Goal: Information Seeking & Learning: Learn about a topic

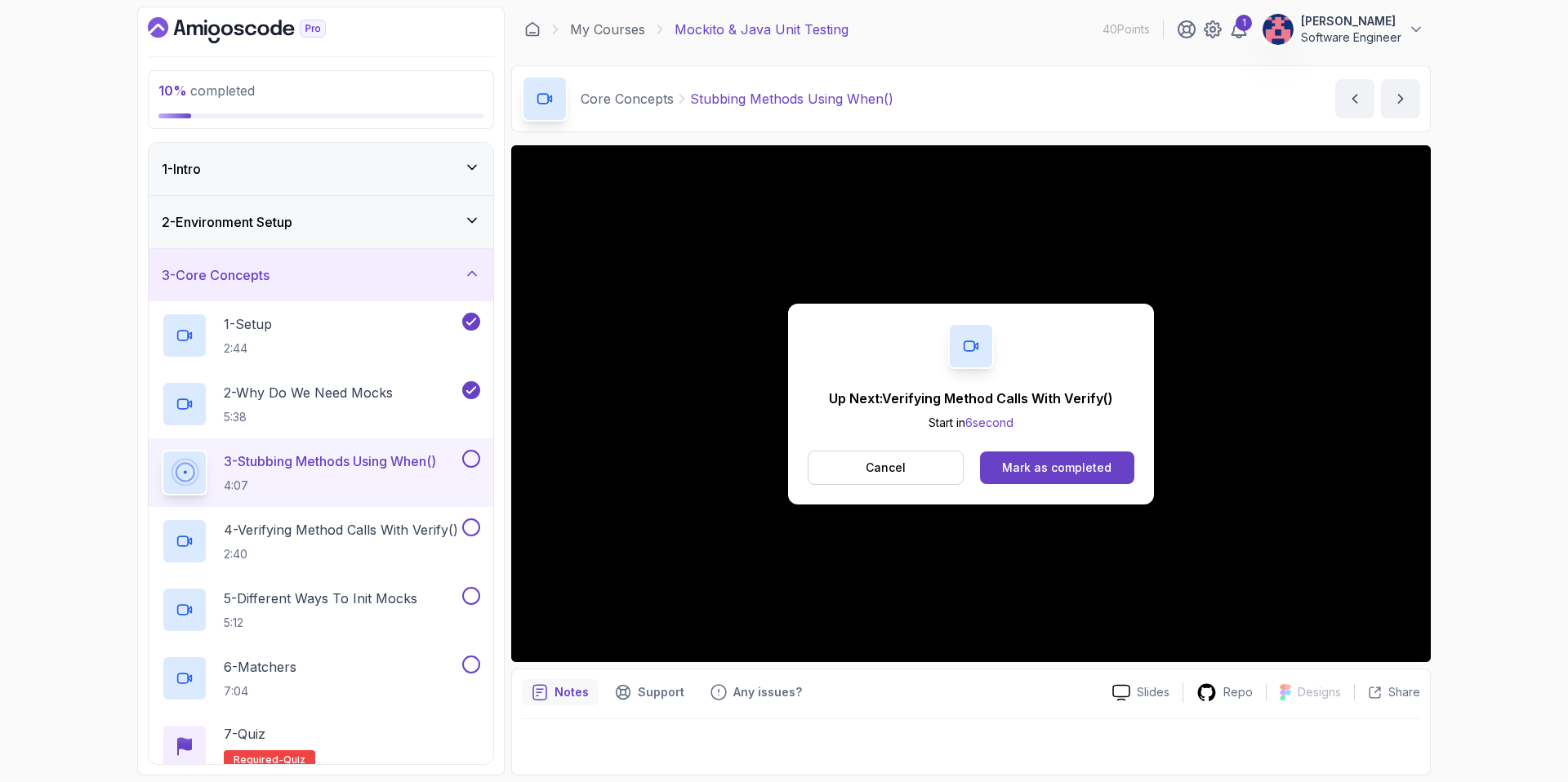
click at [1066, 509] on div "Up Next: Verifying Method Calls With Verify() Start in 6 second Cancel Mark as …" at bounding box center [970, 403] width 919 height 516
click at [1066, 509] on div "Up Next: Verifying Method Calls With Verify() Start in 5 second Cancel Mark as …" at bounding box center [970, 403] width 919 height 516
drag, startPoint x: 1066, startPoint y: 492, endPoint x: 1036, endPoint y: 446, distance: 54.9
click at [1042, 446] on div "Up Next: Verifying Method Calls With Verify() Start in 4 second Cancel Mark as …" at bounding box center [971, 404] width 366 height 201
drag, startPoint x: 244, startPoint y: 358, endPoint x: 254, endPoint y: 358, distance: 10.0
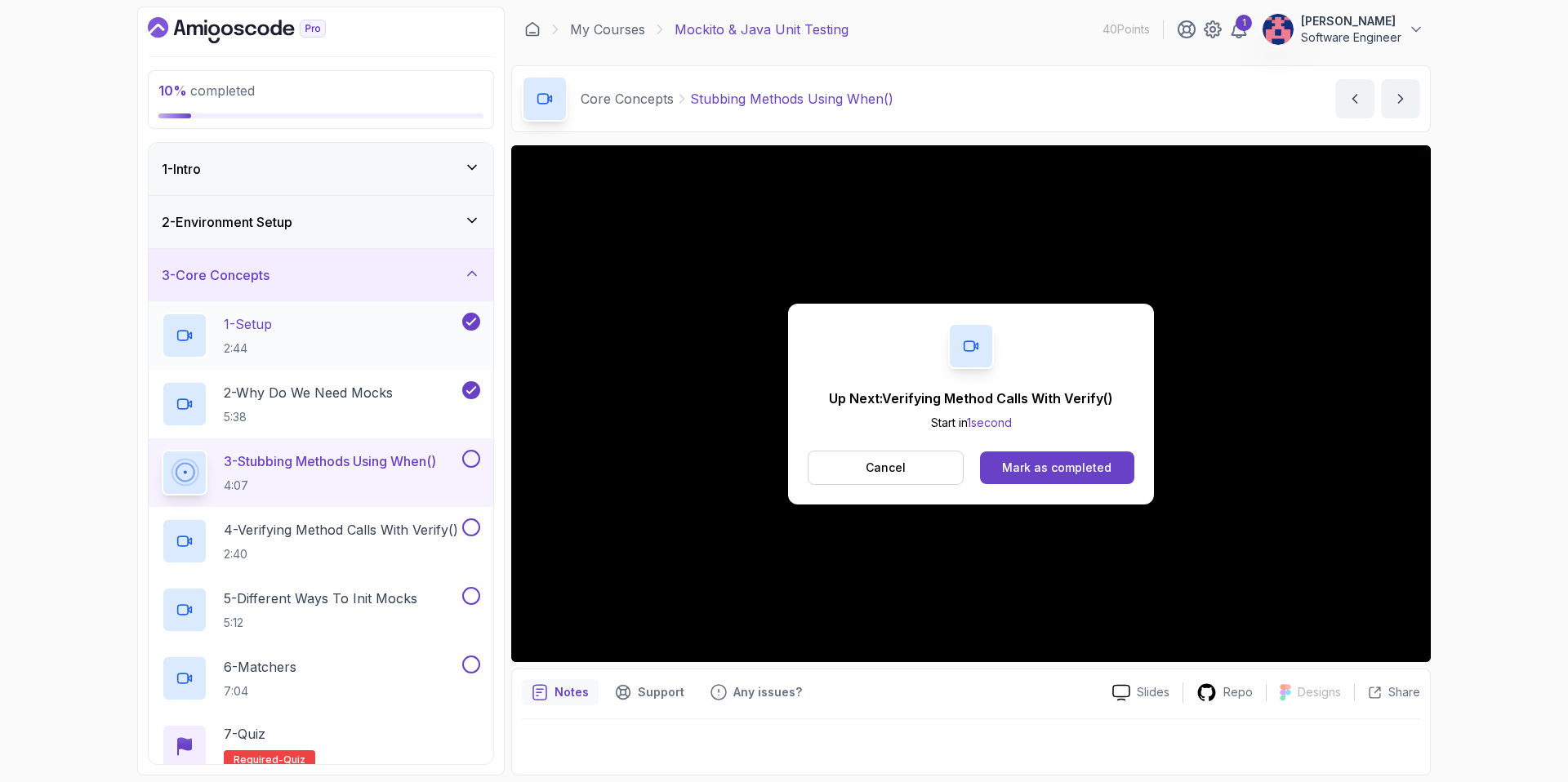
click at [254, 358] on div "1 - Setup 2:44" at bounding box center [321, 335] width 345 height 69
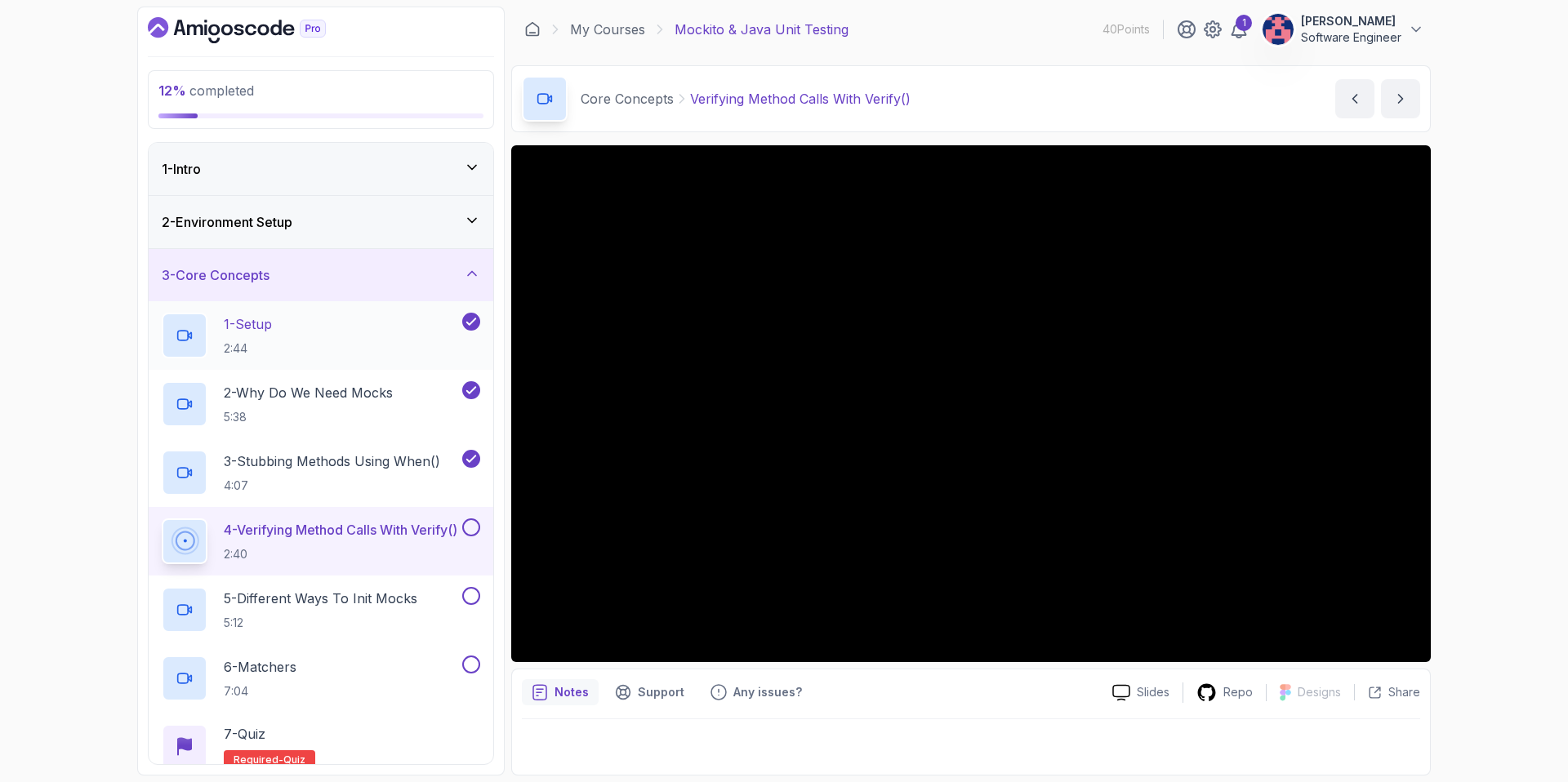
click at [257, 340] on p "2:44" at bounding box center [247, 348] width 48 height 17
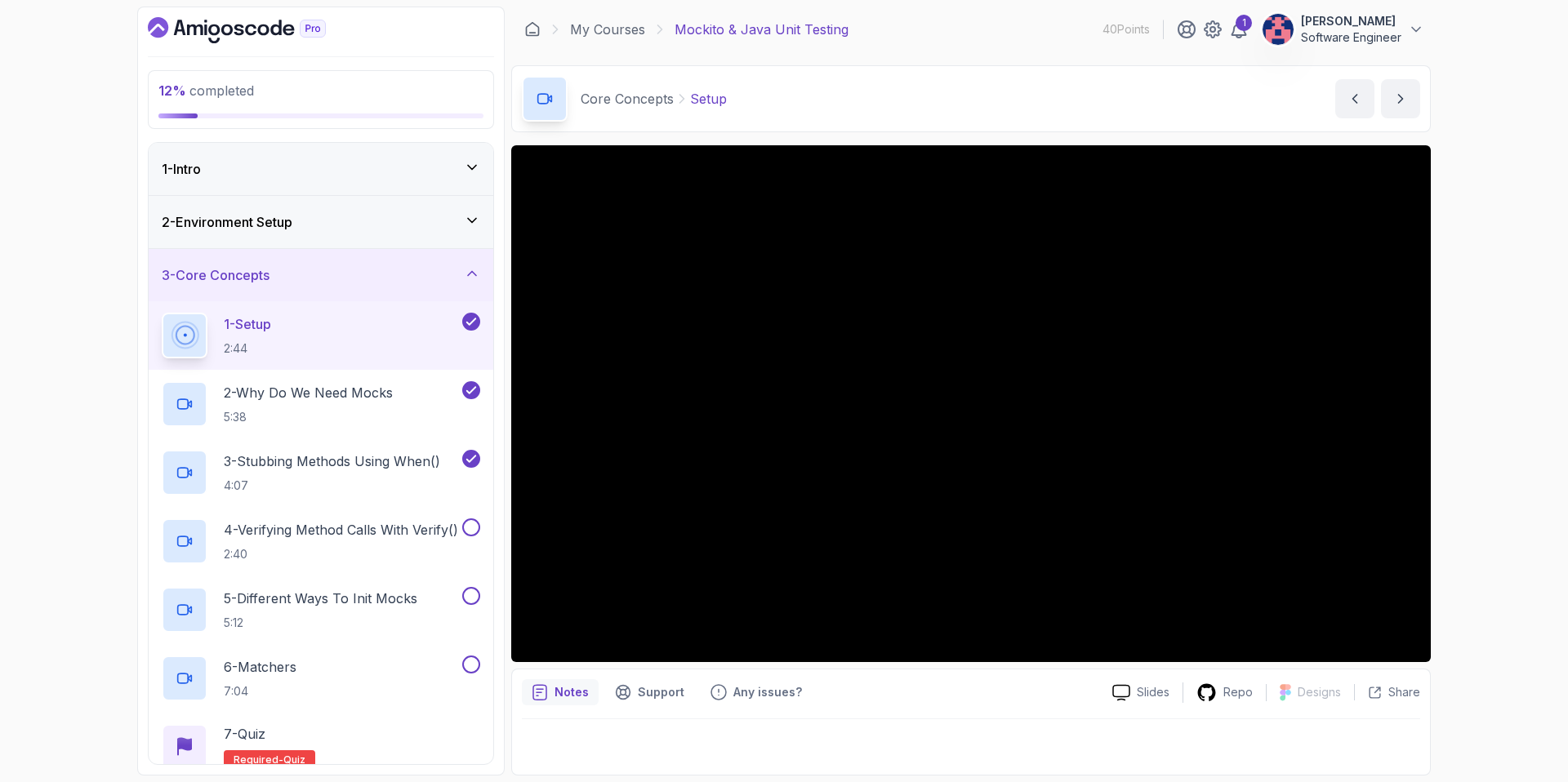
click at [257, 340] on p "2:44" at bounding box center [247, 348] width 47 height 17
click at [272, 488] on h2 "3 - Stubbing Methods Using When() 4:07" at bounding box center [332, 472] width 216 height 43
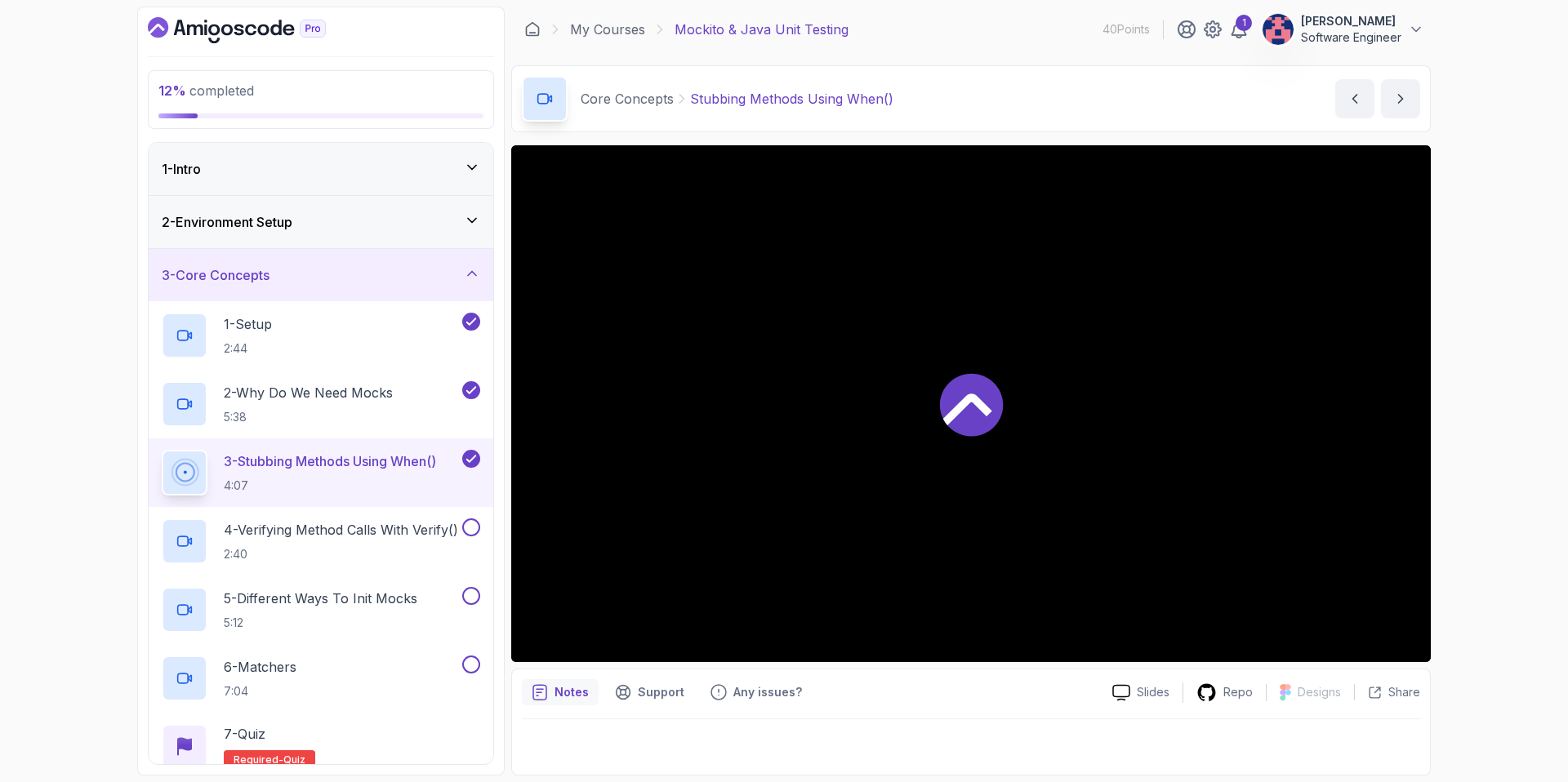
click at [272, 488] on p "4:07" at bounding box center [330, 485] width 213 height 17
click at [272, 334] on h2 "1 - Setup 2:44" at bounding box center [247, 335] width 48 height 43
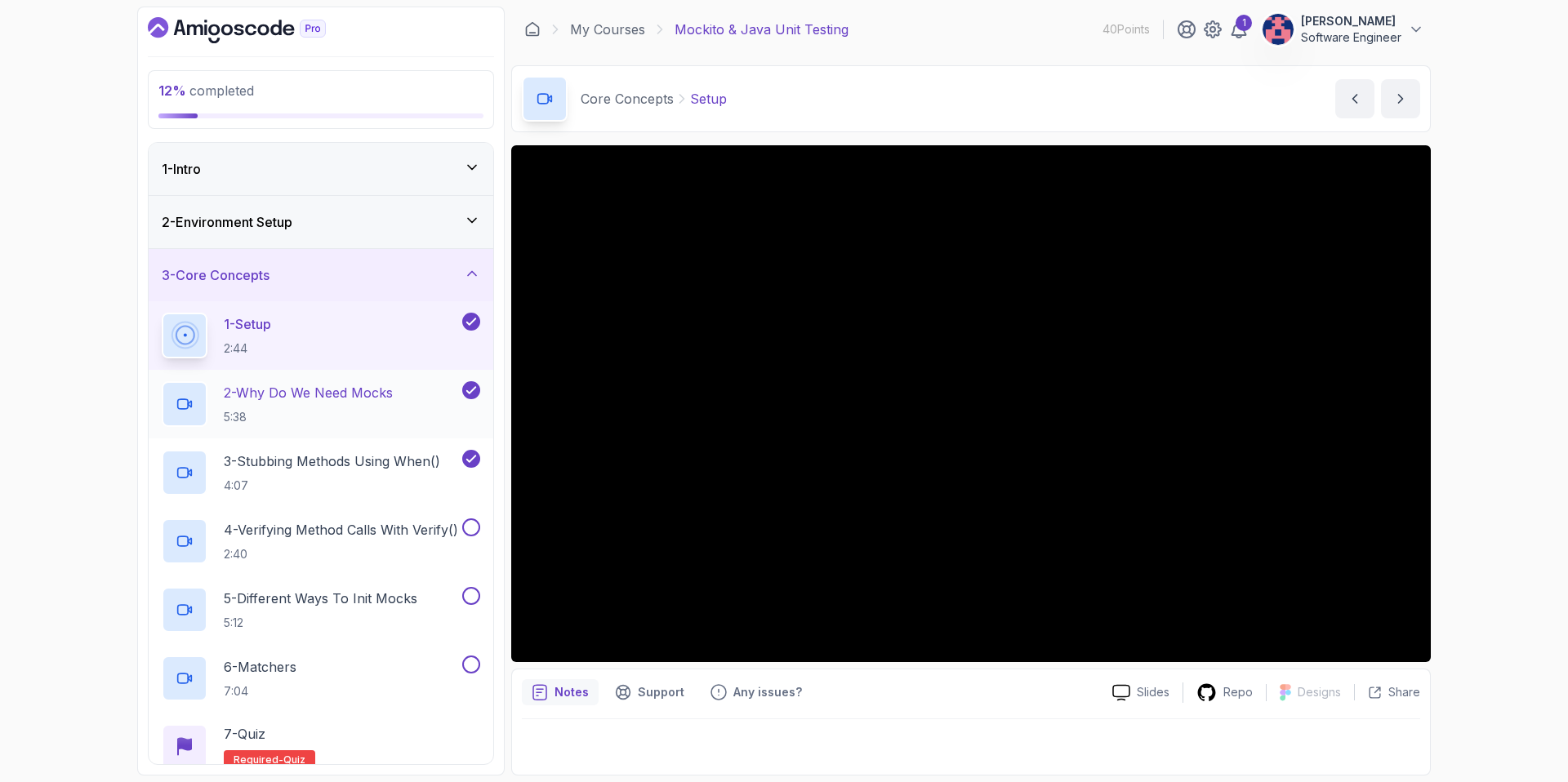
click at [285, 399] on p "2 - Why Do We Need Mocks" at bounding box center [308, 393] width 169 height 19
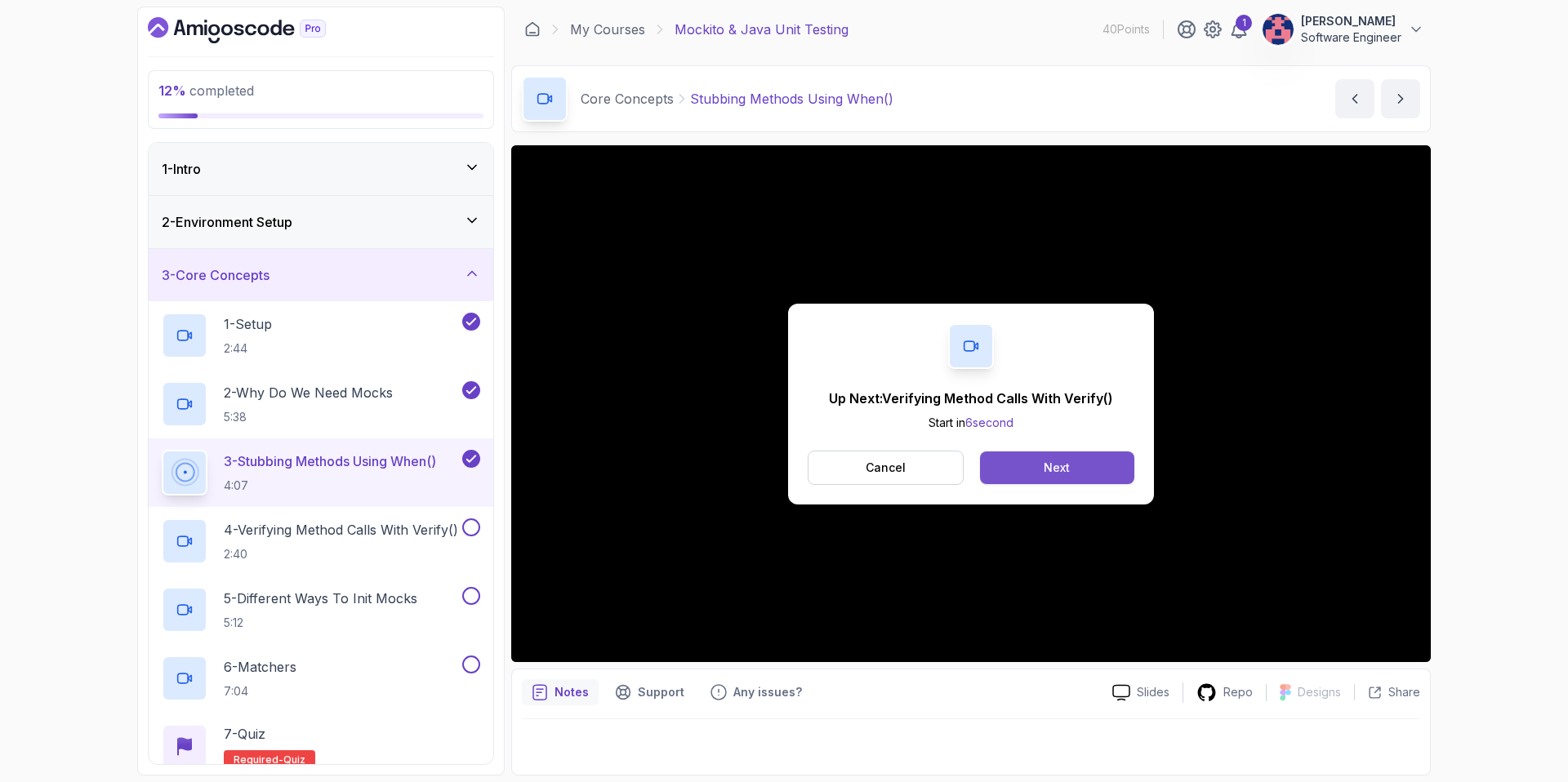
click at [1011, 480] on button "Next" at bounding box center [1057, 467] width 154 height 32
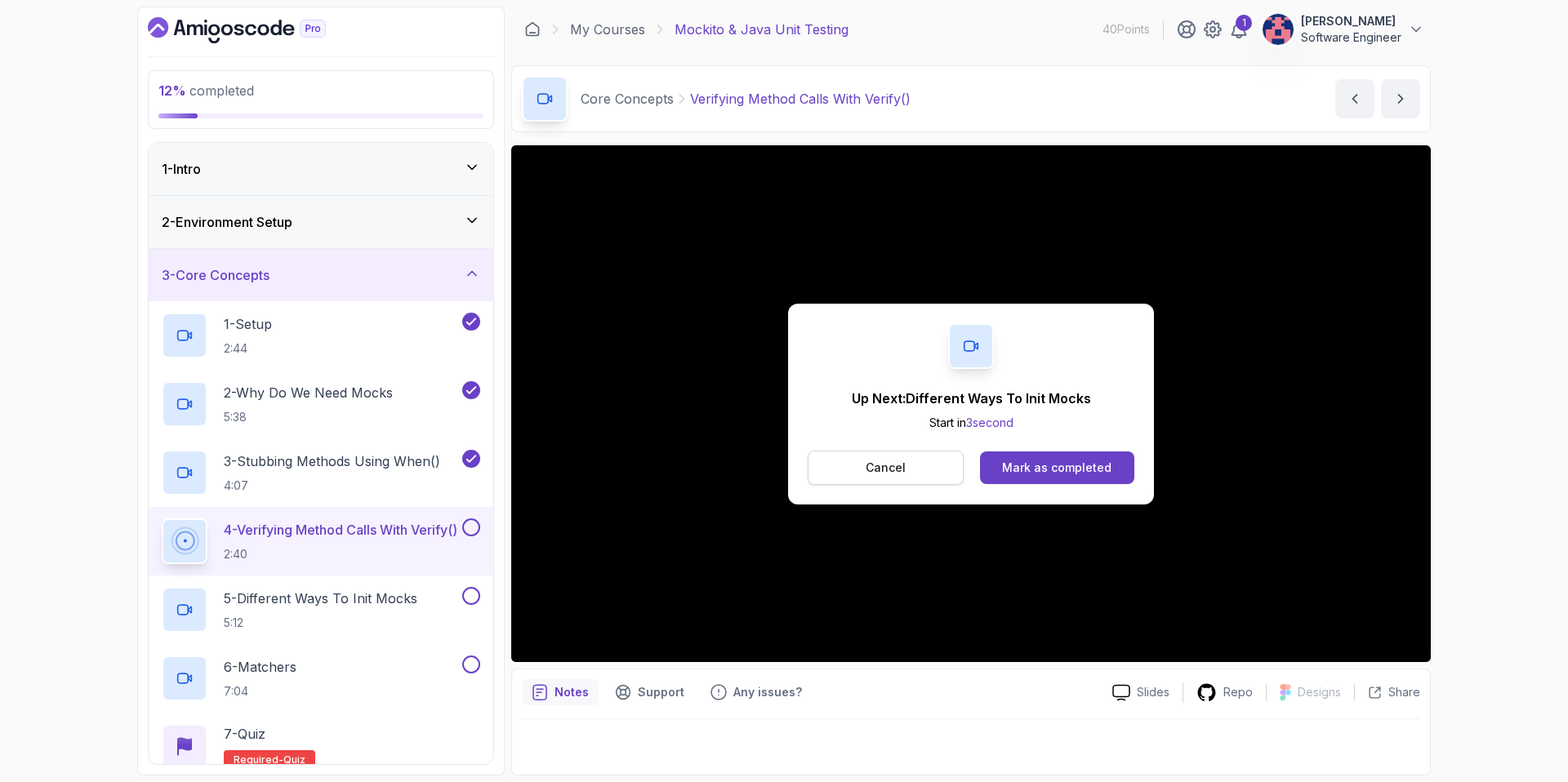
click at [923, 472] on button "Cancel" at bounding box center [885, 467] width 156 height 34
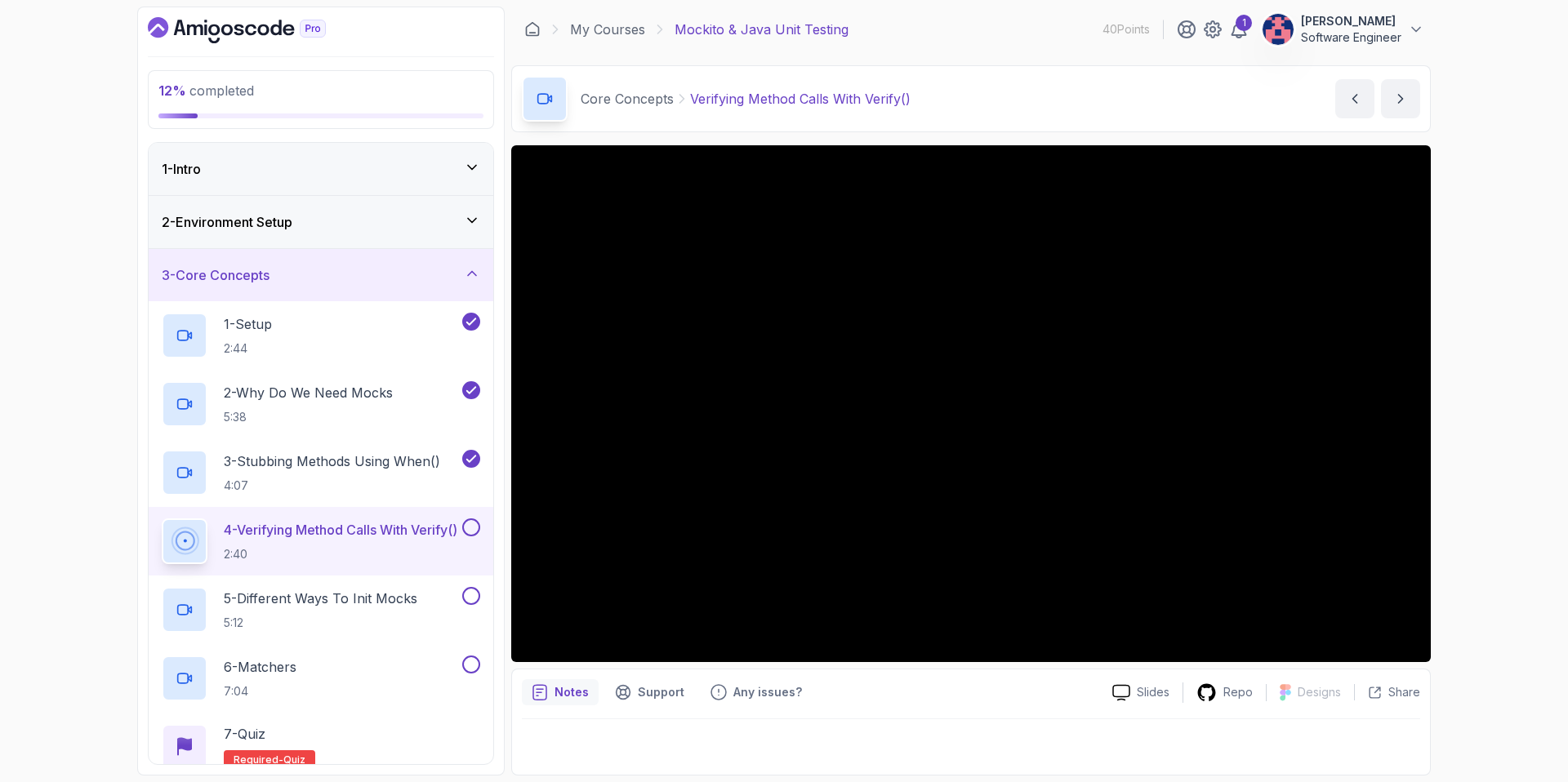
click at [470, 526] on button at bounding box center [471, 527] width 18 height 18
click at [451, 620] on div "5 - Different Ways To Init Mocks 5:12" at bounding box center [310, 610] width 297 height 45
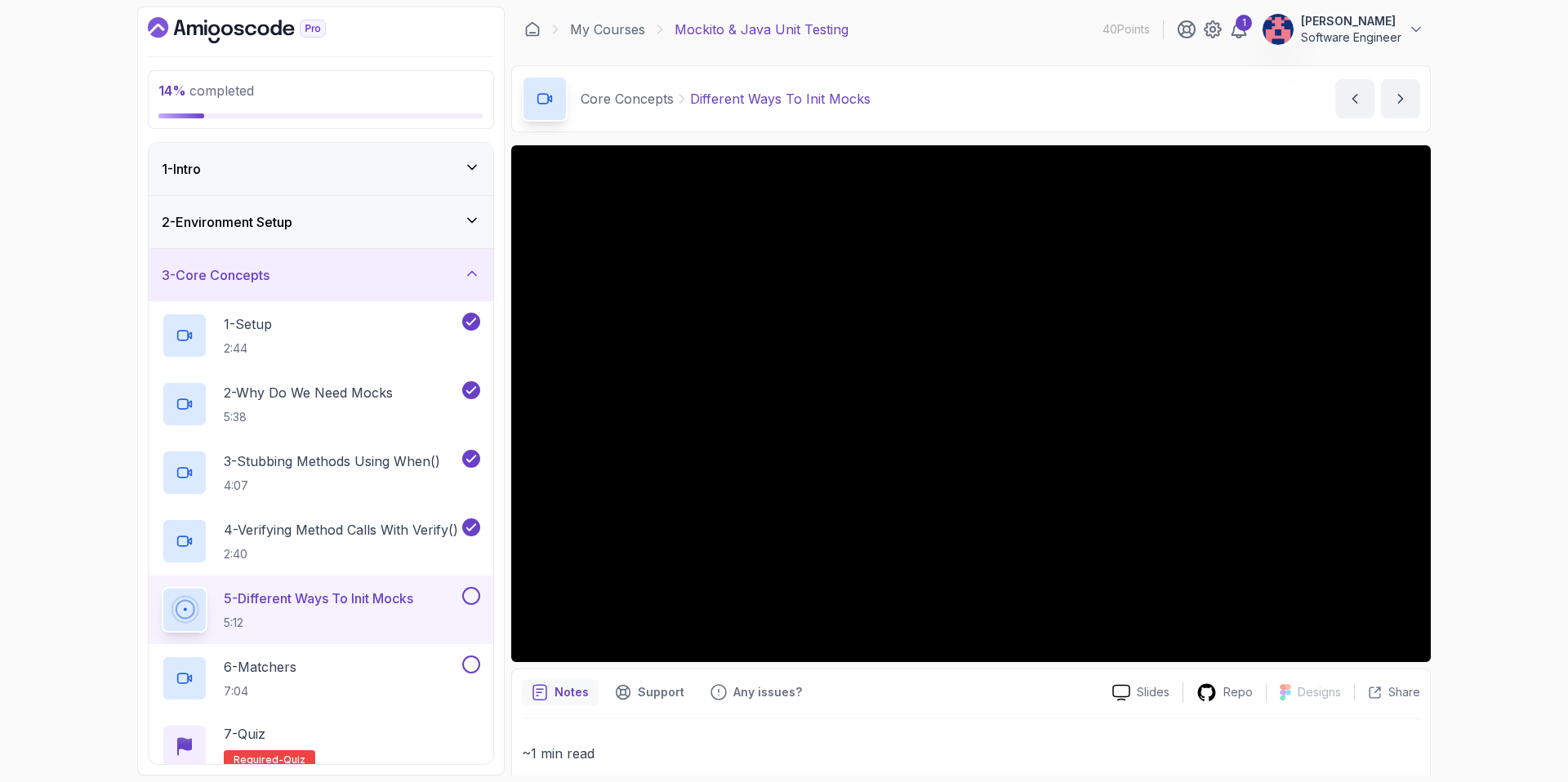
scroll to position [254, 0]
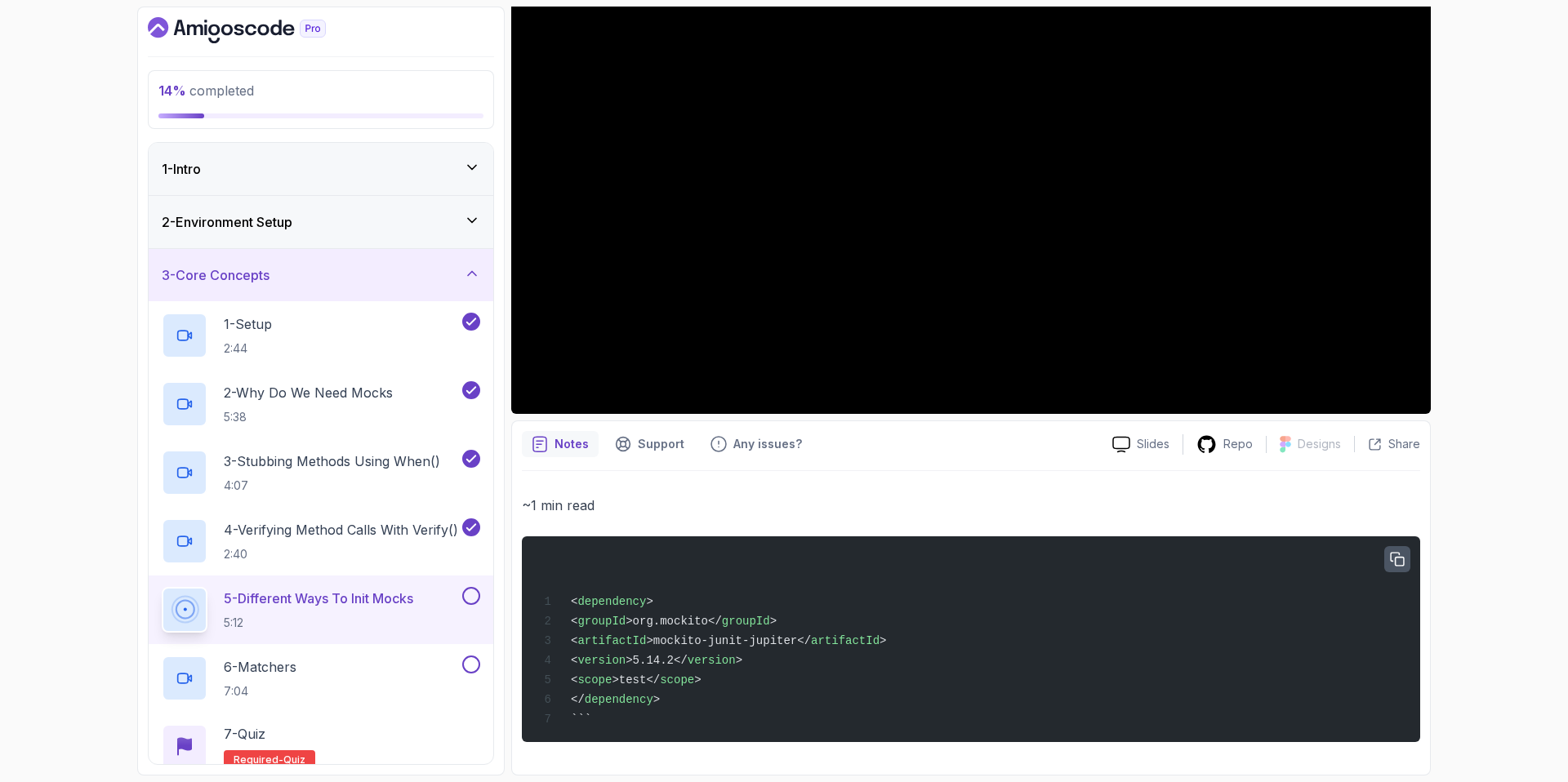
click at [1400, 553] on icon "button" at bounding box center [1396, 560] width 15 height 15
